Goal: Information Seeking & Learning: Compare options

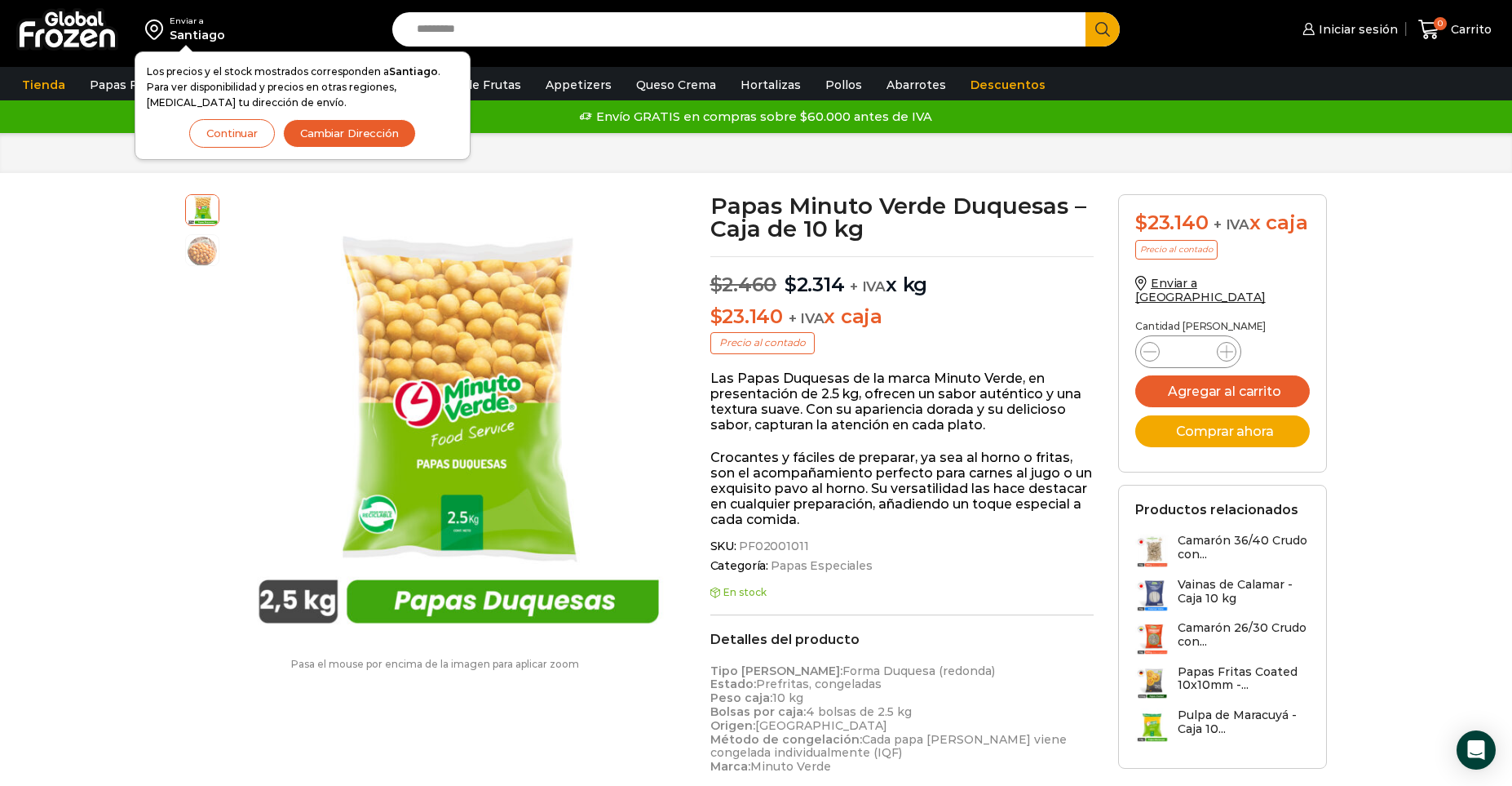
click at [810, 288] on bdi "$ 2.314" at bounding box center [815, 285] width 61 height 24
click at [800, 286] on bdi "$ 2.314" at bounding box center [815, 285] width 61 height 24
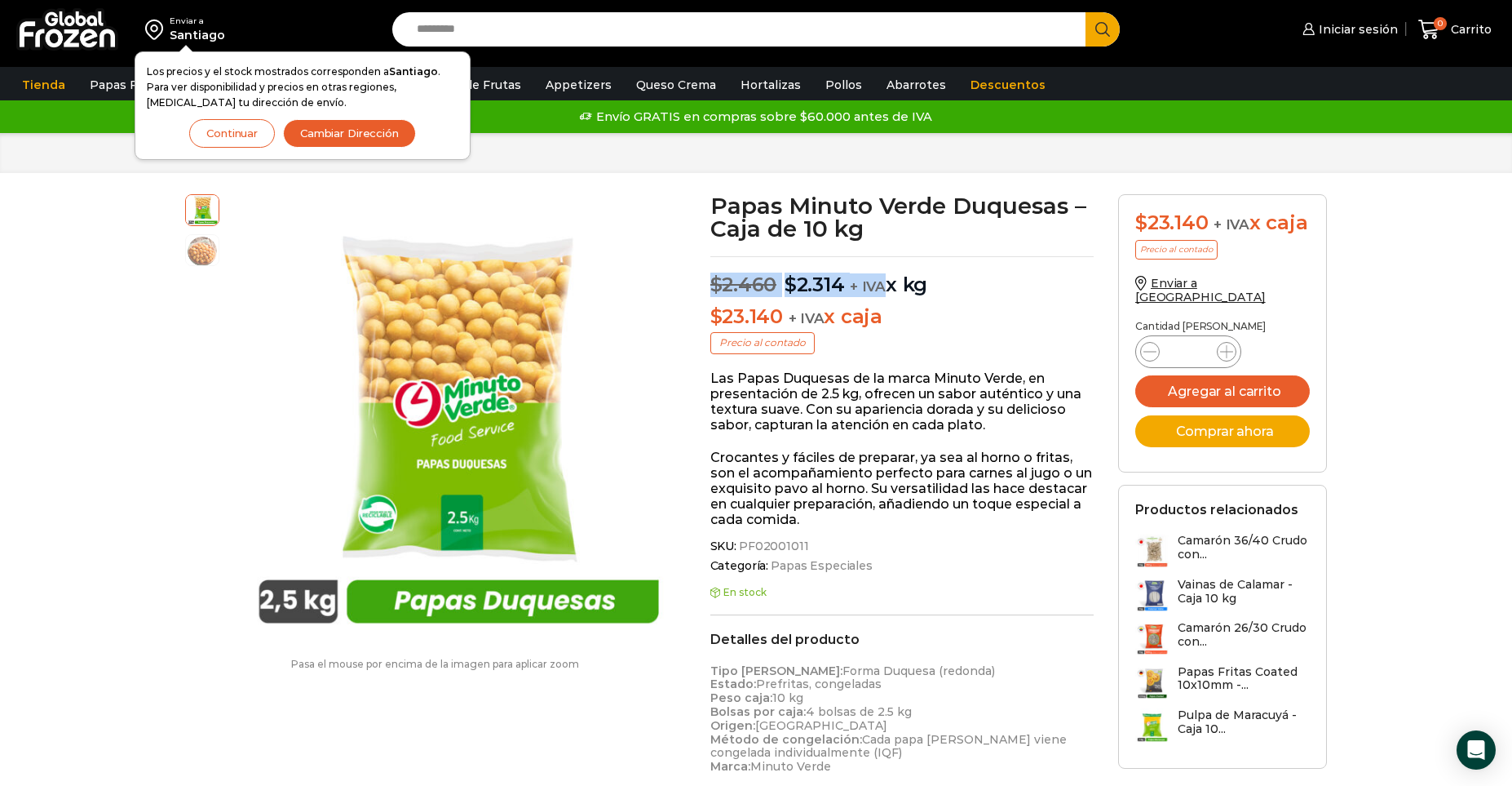
click at [800, 286] on bdi "$ 2.314" at bounding box center [815, 285] width 61 height 24
drag, startPoint x: 793, startPoint y: 285, endPoint x: 840, endPoint y: 280, distance: 47.3
click at [840, 280] on bdi "$ 2.314" at bounding box center [815, 285] width 61 height 24
copy bdi "2.314"
click at [234, 127] on button "Continuar" at bounding box center [231, 133] width 85 height 29
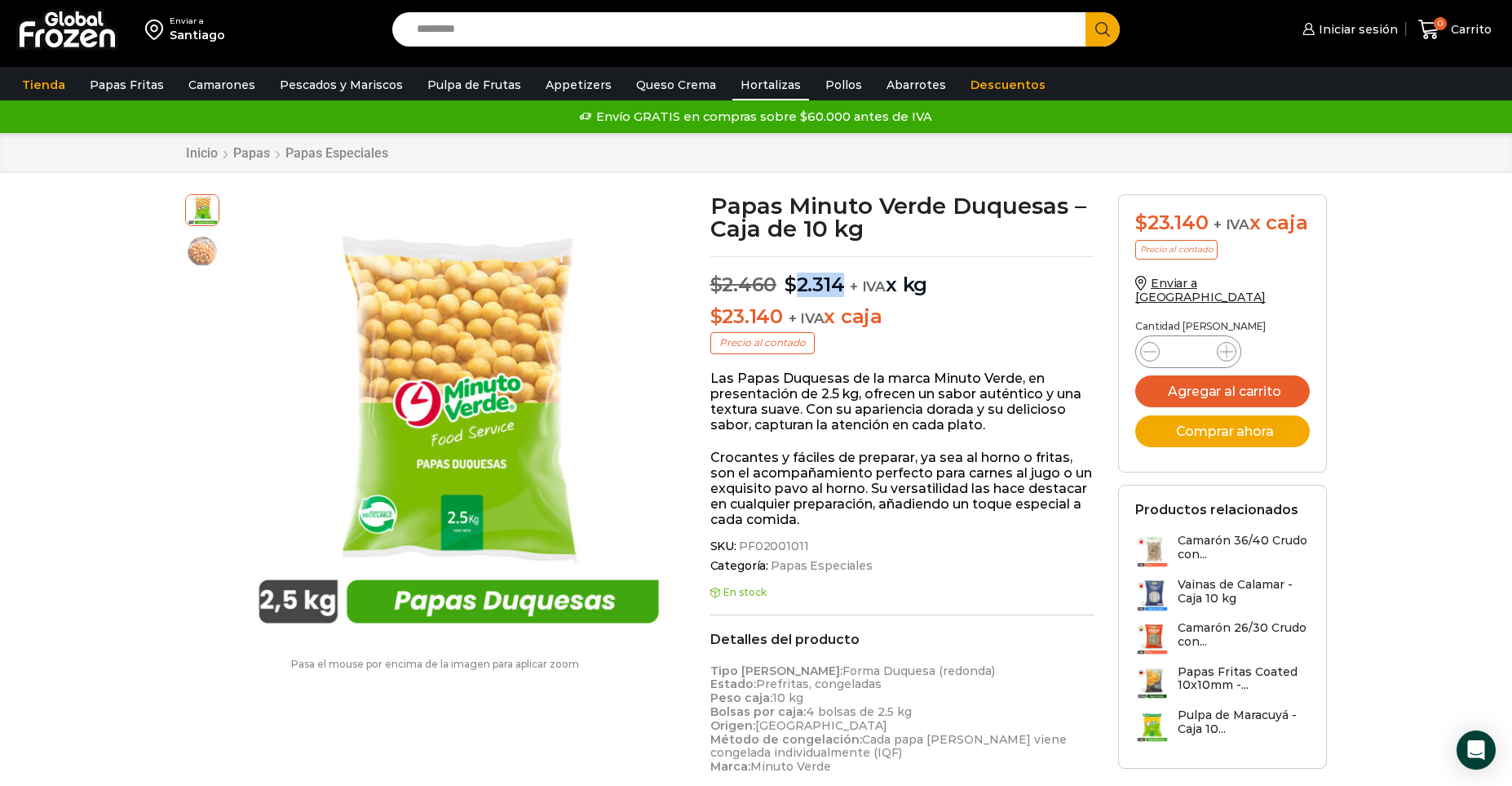
click at [741, 92] on link "Hortalizas" at bounding box center [770, 84] width 77 height 31
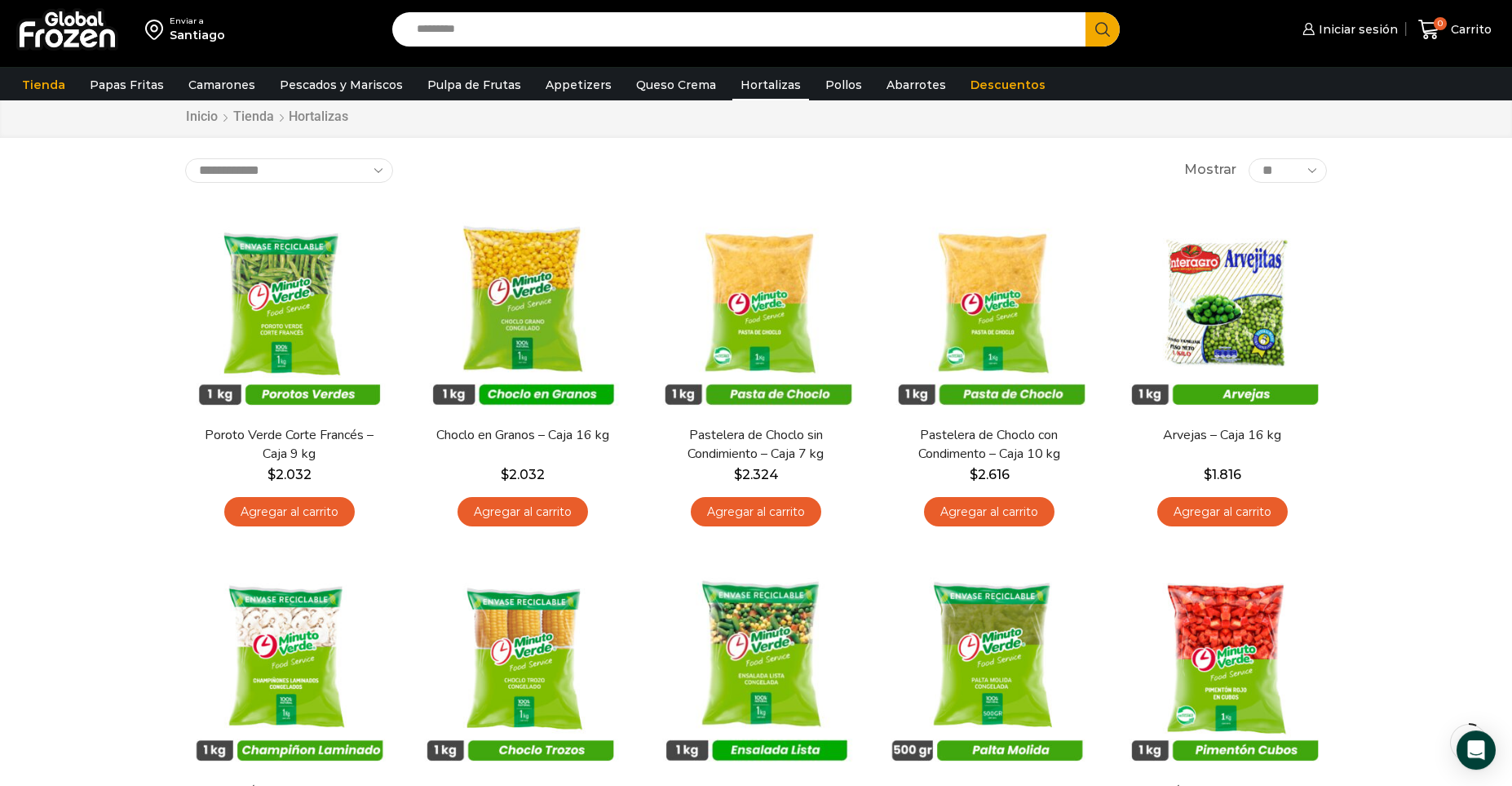
scroll to position [36, 0]
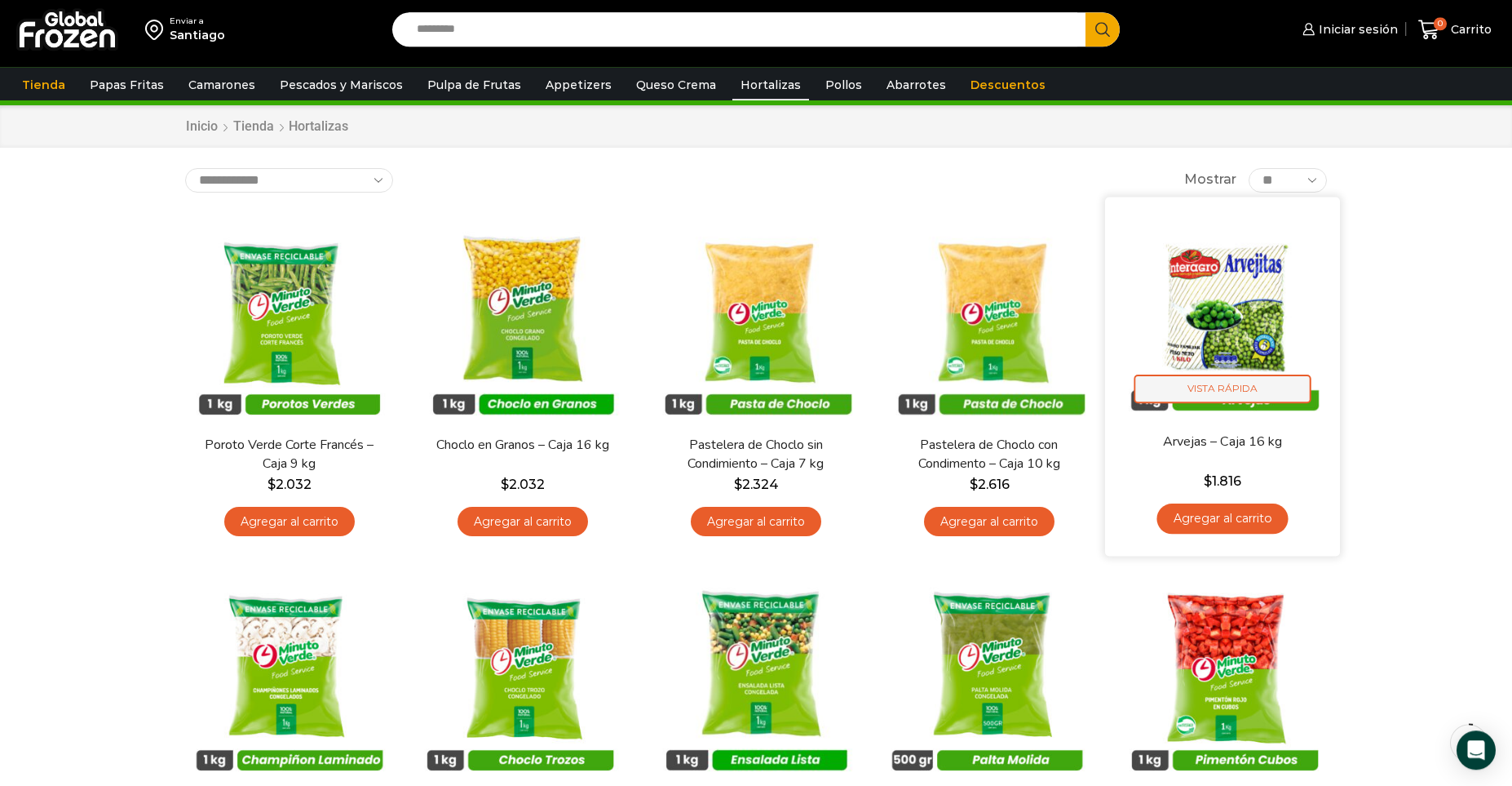
click at [1233, 379] on span "Vista Rápida" at bounding box center [1223, 389] width 177 height 29
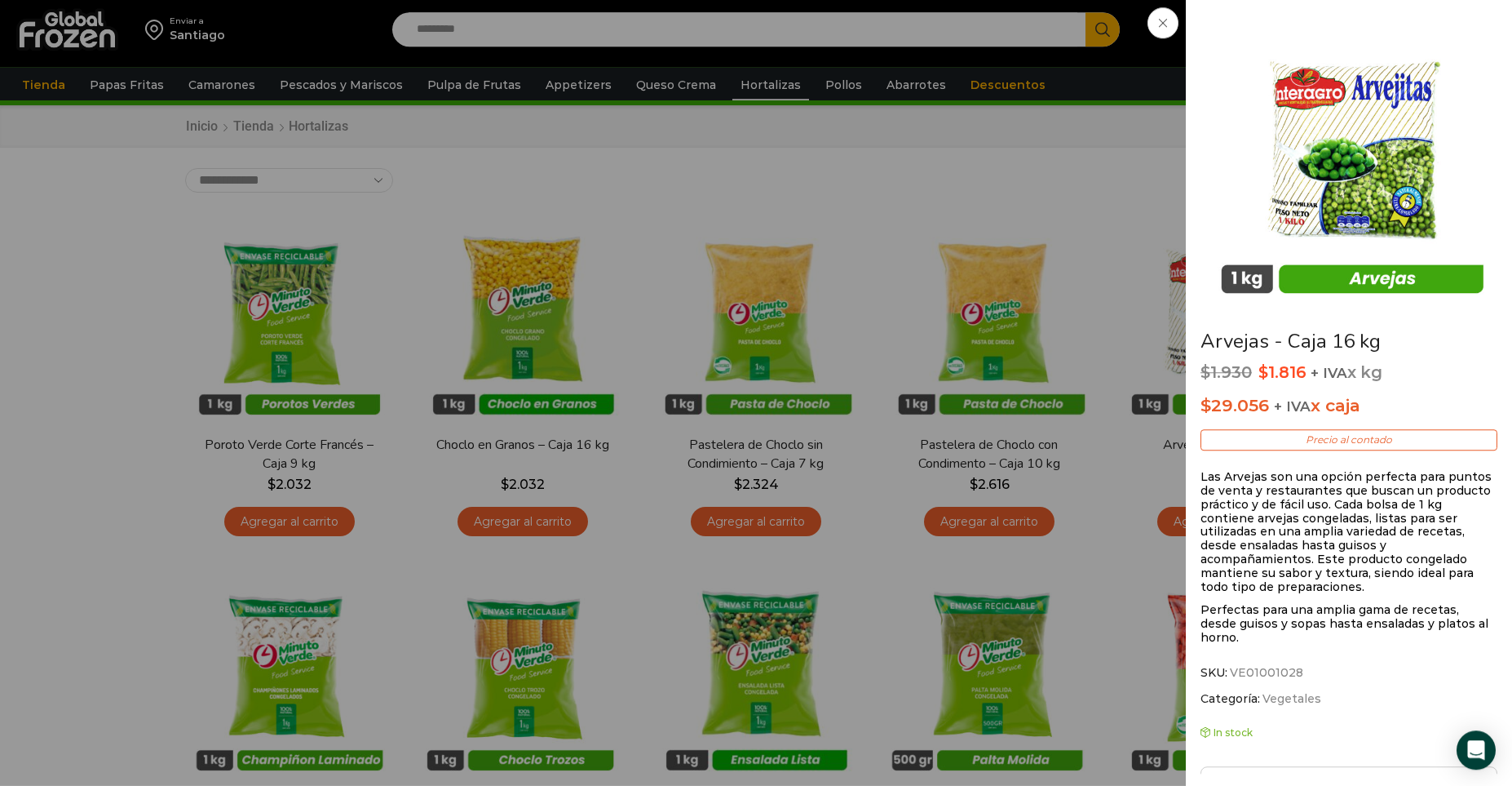
click at [1282, 371] on bdi "$ 1.816" at bounding box center [1282, 371] width 48 height 19
drag, startPoint x: 1267, startPoint y: 366, endPoint x: 1305, endPoint y: 365, distance: 38.0
click at [1305, 365] on p "$ 1.930 Original price was: $1.930. $ 1.816 Current price is: $1.816. + IVA x kg" at bounding box center [1348, 372] width 297 height 19
drag, startPoint x: 1266, startPoint y: 371, endPoint x: 1313, endPoint y: 369, distance: 47.0
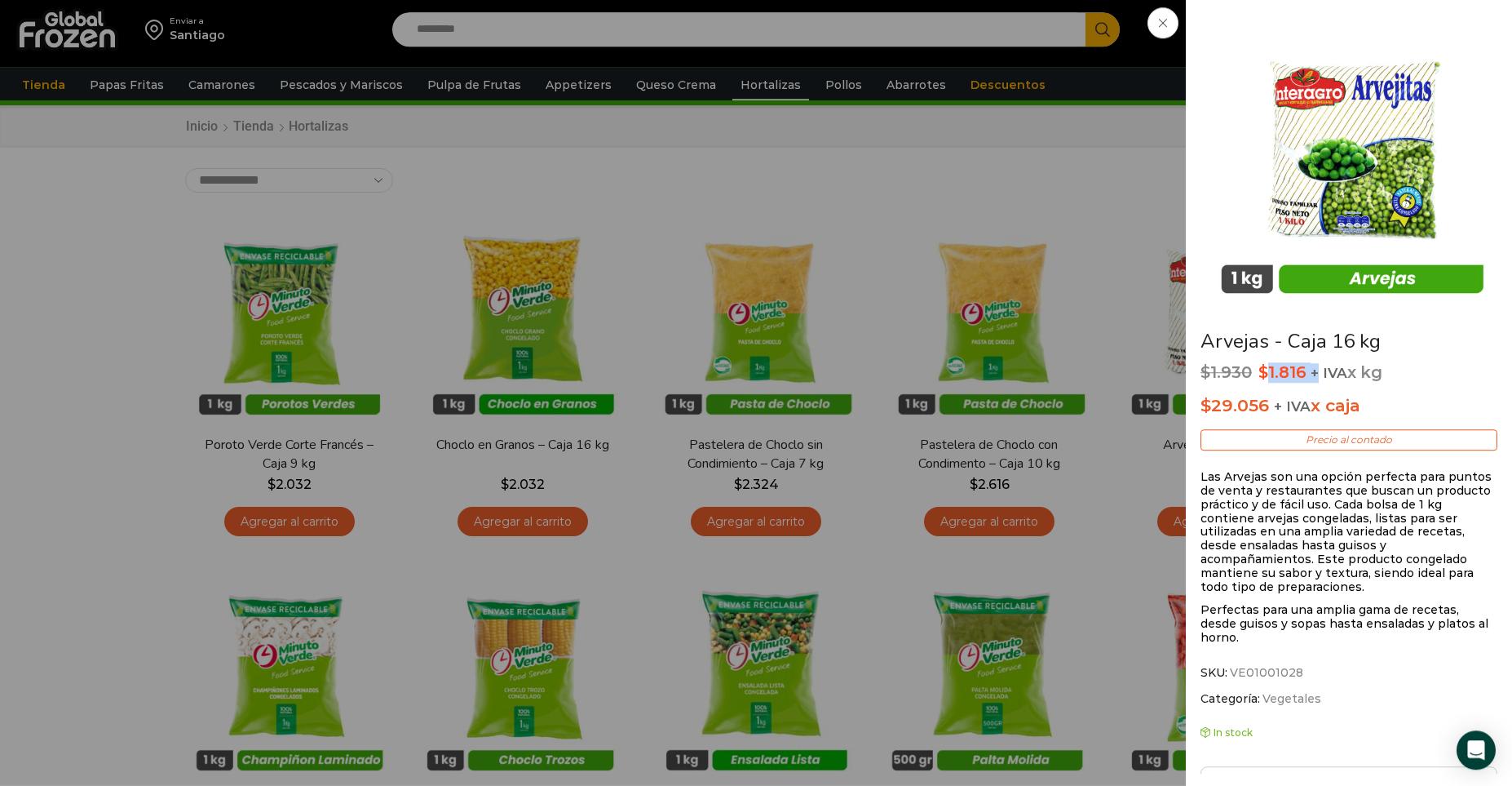
click at [1313, 369] on p "$ 1.930 Original price was: $1.930. $ 1.816 Current price is: $1.816. + IVA x kg" at bounding box center [1348, 372] width 297 height 19
click at [1303, 374] on p "$ 1.930 Original price was: $1.930. $ 1.816 Current price is: $1.816. + IVA x kg" at bounding box center [1348, 372] width 297 height 19
drag, startPoint x: 1303, startPoint y: 365, endPoint x: 1264, endPoint y: 370, distance: 39.3
click at [1264, 370] on bdi "$ 1.816" at bounding box center [1282, 371] width 48 height 19
copy bdi "1.816"
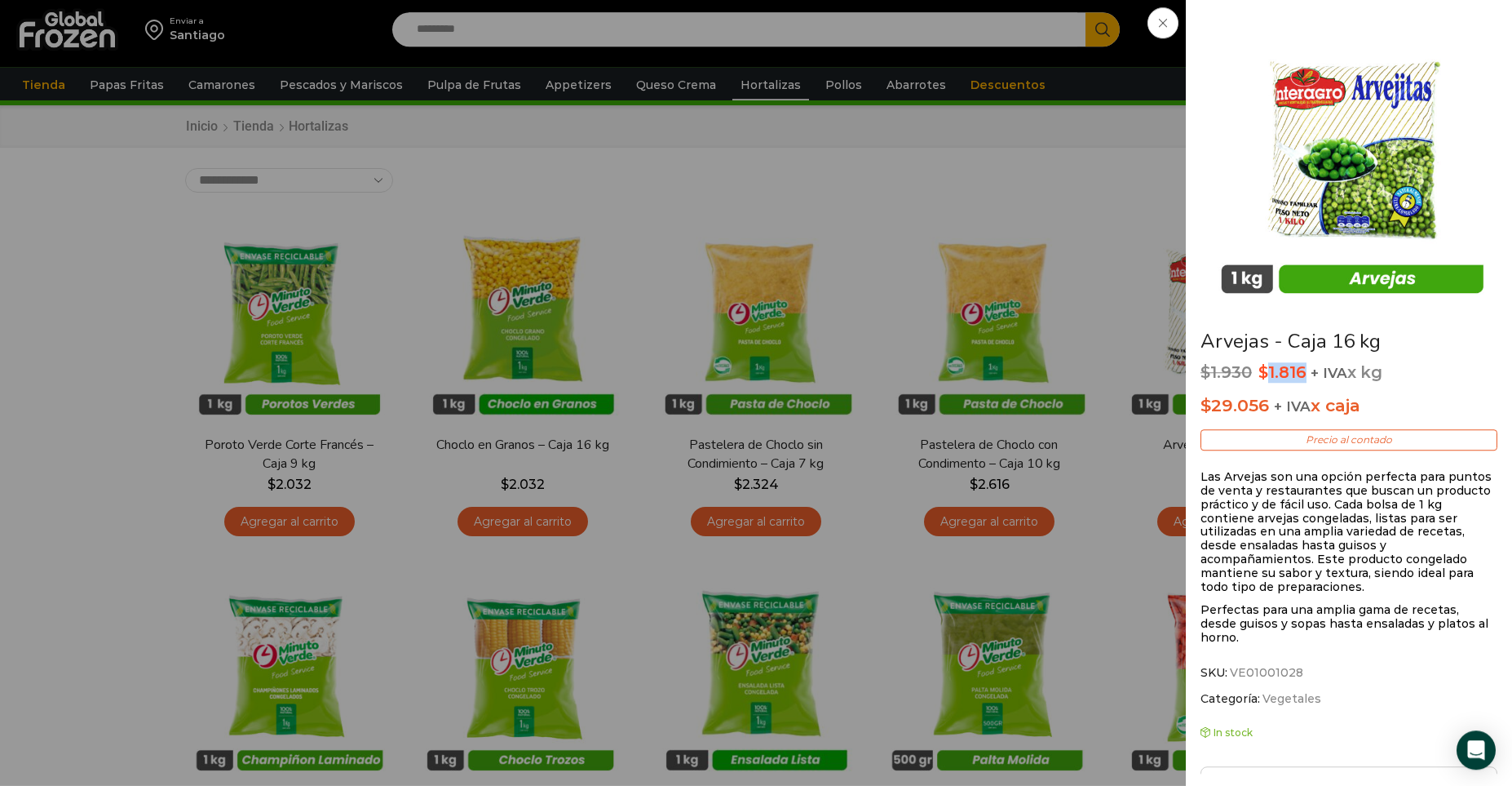
click at [1174, 26] on span at bounding box center [1163, 23] width 31 height 31
